Goal: Task Accomplishment & Management: Manage account settings

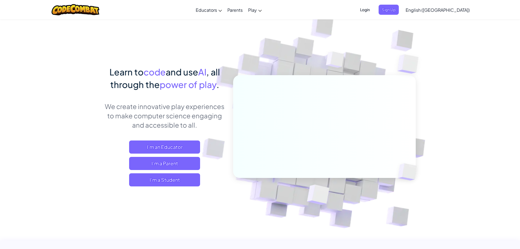
click at [373, 9] on span "Login" at bounding box center [365, 10] width 16 height 10
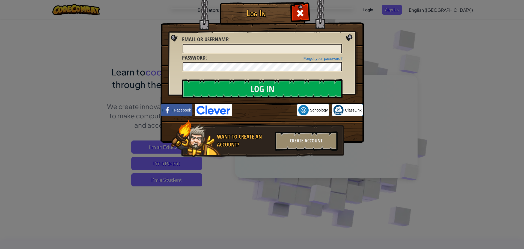
click at [293, 10] on div at bounding box center [300, 12] width 17 height 17
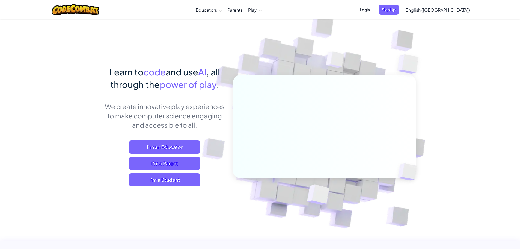
click at [373, 10] on span "Login" at bounding box center [365, 10] width 16 height 10
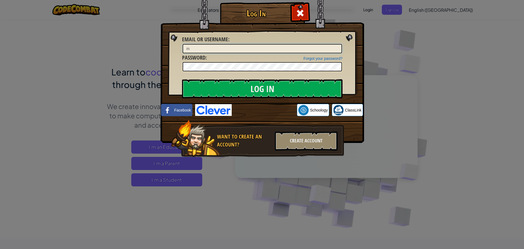
type input "m"
